Goal: Task Accomplishment & Management: Complete application form

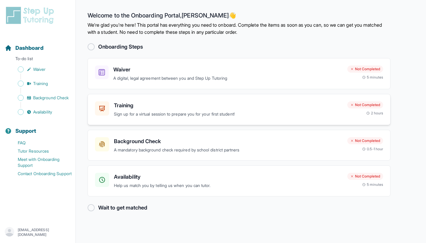
click at [294, 111] on p "Sign up for a virtual session to prepare you for your first student!" at bounding box center [228, 114] width 229 height 7
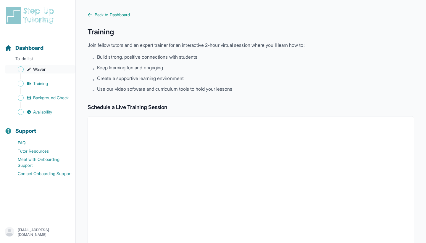
click at [33, 71] on link "Waiver" at bounding box center [40, 69] width 71 height 8
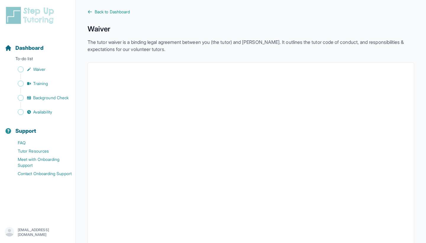
scroll to position [1, 0]
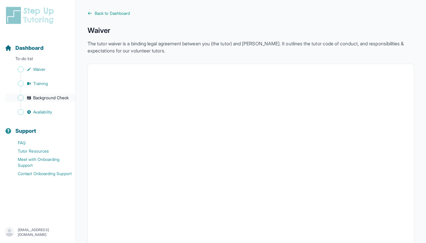
click at [49, 100] on span "Background Check" at bounding box center [51, 98] width 36 height 6
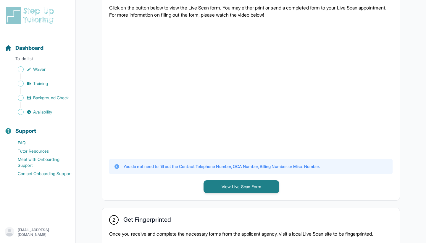
scroll to position [139, 0]
click at [237, 184] on button "View Live Scan Form" at bounding box center [242, 185] width 76 height 13
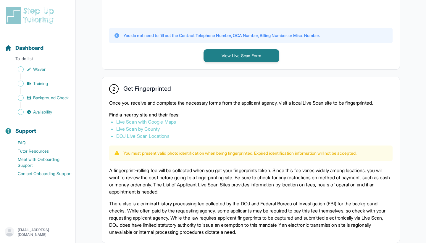
scroll to position [269, 0]
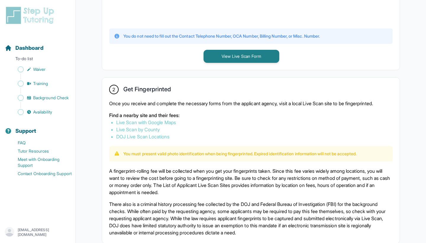
click at [141, 129] on link "Live Scan by County" at bounding box center [138, 129] width 44 height 6
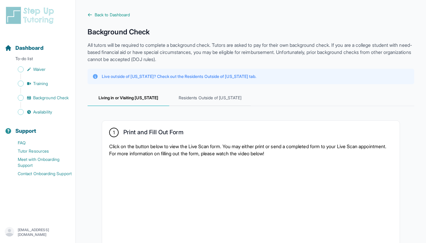
scroll to position [0, 0]
click at [43, 109] on span "Availability" at bounding box center [42, 112] width 19 height 6
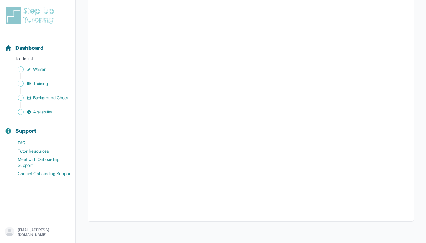
scroll to position [101, 0]
click at [33, 46] on span "Dashboard" at bounding box center [29, 48] width 28 height 8
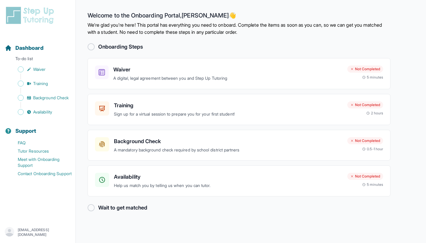
click at [92, 48] on div at bounding box center [91, 46] width 7 height 7
click at [120, 207] on h2 "Wait to get matched" at bounding box center [122, 207] width 49 height 8
click at [281, 70] on h3 "Waiver" at bounding box center [227, 69] width 229 height 8
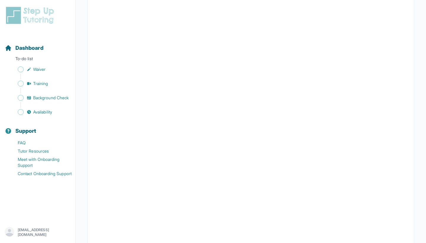
scroll to position [1009, 0]
click at [37, 57] on p "To-do list" at bounding box center [37, 60] width 71 height 8
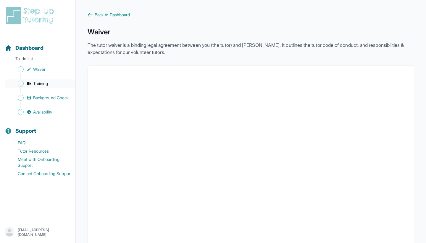
scroll to position [0, 0]
click at [30, 59] on p "To-do list" at bounding box center [37, 60] width 71 height 8
click at [41, 48] on span "Dashboard" at bounding box center [29, 48] width 28 height 8
